Goal: Task Accomplishment & Management: Manage account settings

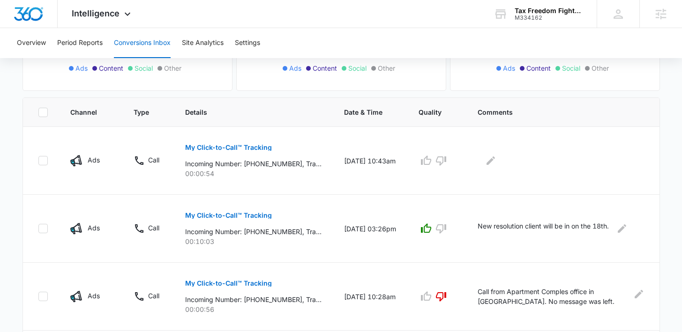
scroll to position [151, 0]
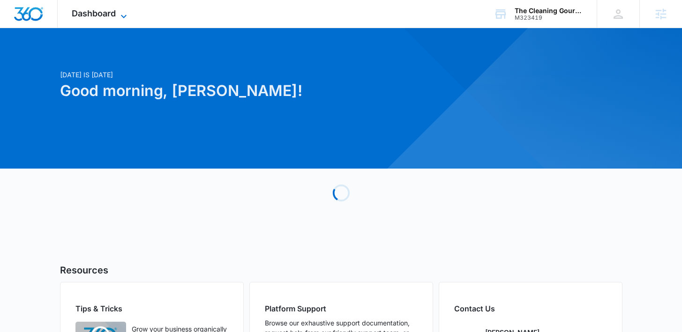
click at [107, 10] on span "Dashboard" at bounding box center [94, 13] width 44 height 10
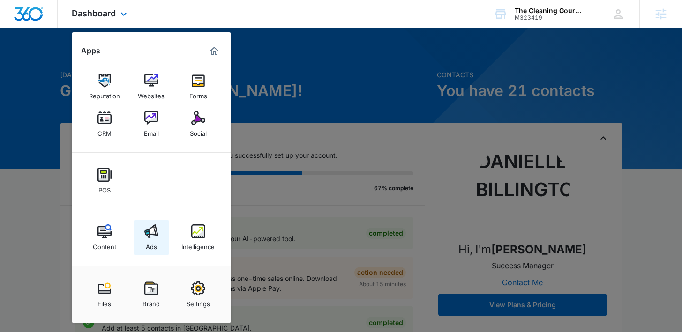
click at [148, 247] on div "Ads" at bounding box center [151, 244] width 11 height 12
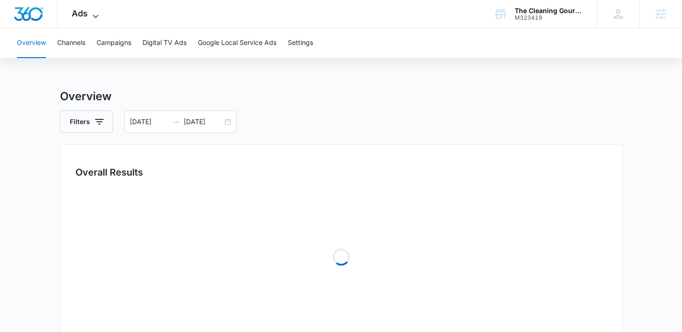
click at [72, 8] on span "Ads" at bounding box center [80, 13] width 16 height 10
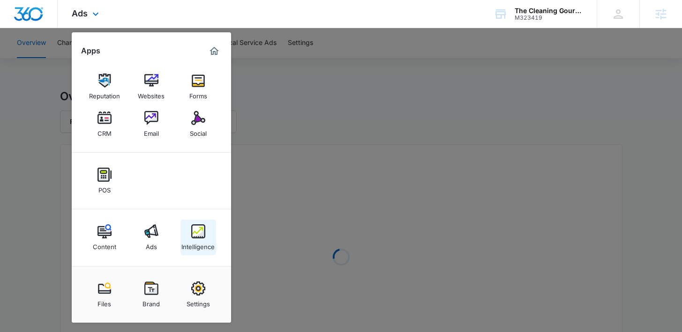
click at [198, 239] on div "Intelligence" at bounding box center [197, 244] width 33 height 12
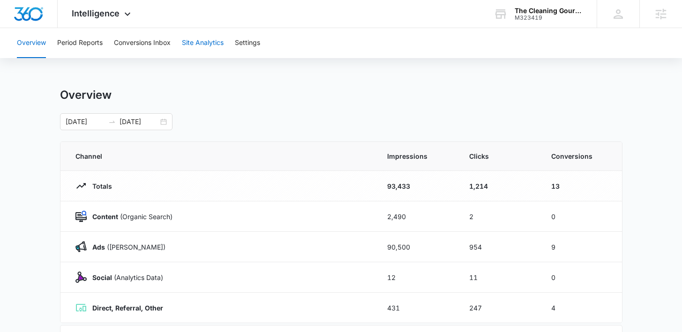
click at [196, 42] on button "Site Analytics" at bounding box center [203, 43] width 42 height 30
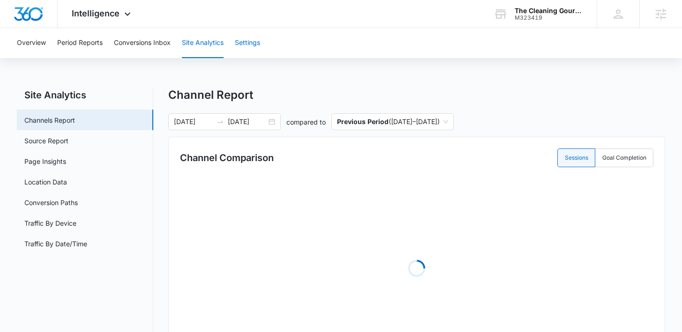
click at [249, 46] on button "Settings" at bounding box center [247, 43] width 25 height 30
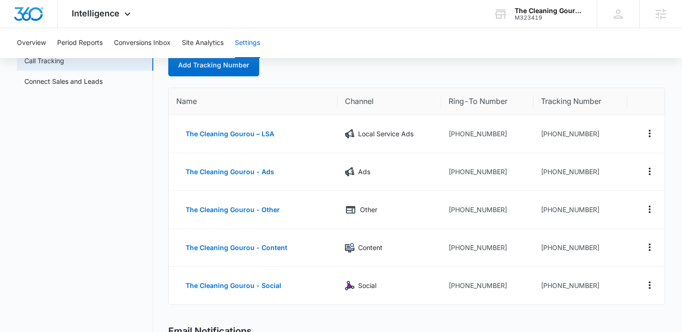
scroll to position [61, 0]
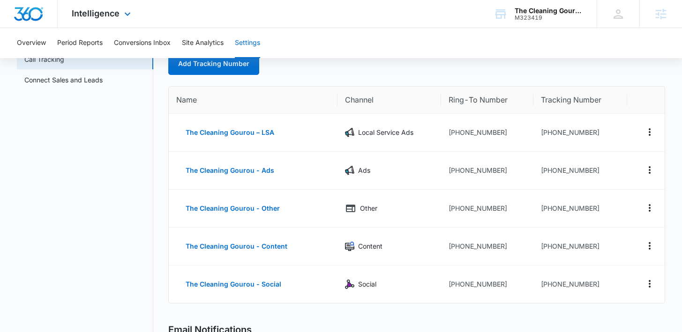
click at [479, 19] on div "Intelligence Apps Reputation Websites Forms CRM Email Social POS Content Ads In…" at bounding box center [341, 14] width 682 height 28
drag, startPoint x: 600, startPoint y: 127, endPoint x: 508, endPoint y: 126, distance: 91.8
click at [508, 126] on tr "The Cleaning [GEOGRAPHIC_DATA] – LSA Local Service Ads [PHONE_NUMBER] [PHONE_NU…" at bounding box center [416, 133] width 495 height 38
drag, startPoint x: 596, startPoint y: 169, endPoint x: 531, endPoint y: 169, distance: 64.6
click at [533, 170] on td "[PHONE_NUMBER]" at bounding box center [580, 171] width 94 height 38
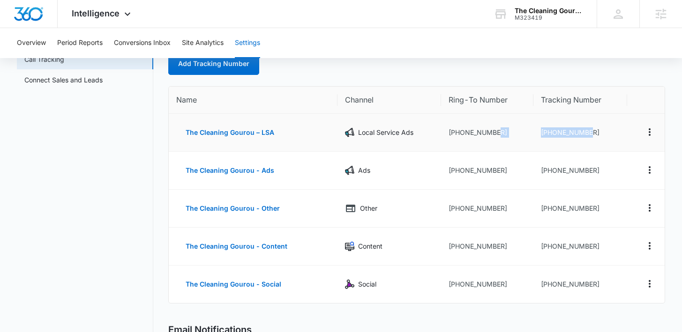
drag, startPoint x: 602, startPoint y: 133, endPoint x: 525, endPoint y: 132, distance: 77.3
click at [525, 132] on tr "The Cleaning [GEOGRAPHIC_DATA] – LSA Local Service Ads [PHONE_NUMBER] [PHONE_NU…" at bounding box center [416, 133] width 495 height 38
drag, startPoint x: 501, startPoint y: 172, endPoint x: 439, endPoint y: 172, distance: 61.8
click at [441, 172] on td "[PHONE_NUMBER]" at bounding box center [487, 171] width 92 height 38
click at [98, 188] on nav "Settings Call Tracking Connect Sales and Leads" at bounding box center [85, 316] width 136 height 579
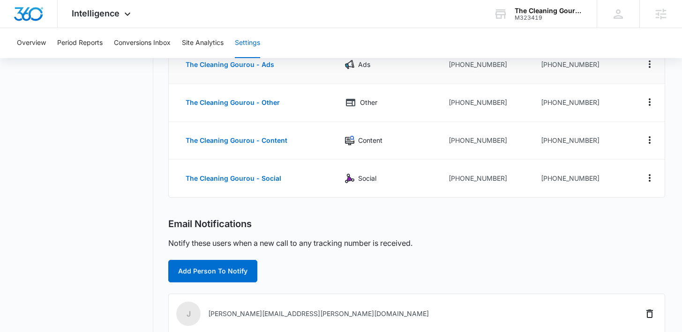
scroll to position [0, 0]
